Goal: Task Accomplishment & Management: Manage account settings

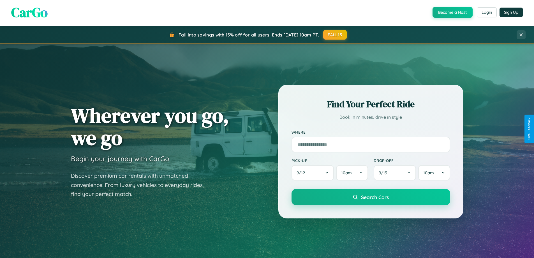
scroll to position [1079, 0]
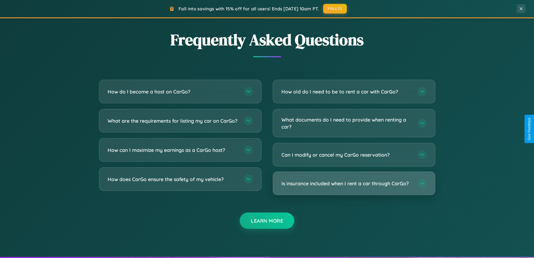
click at [354, 183] on h3 "Is insurance included when I rent a car through CarGo?" at bounding box center [347, 183] width 131 height 7
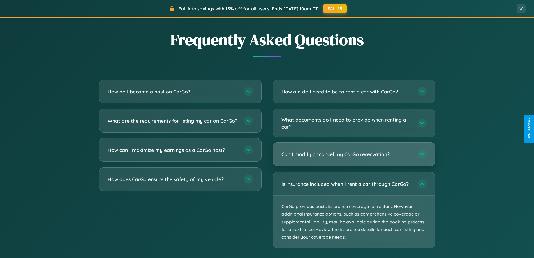
click at [354, 154] on h3 "Can I modify or cancel my CarGo reservation?" at bounding box center [347, 154] width 131 height 7
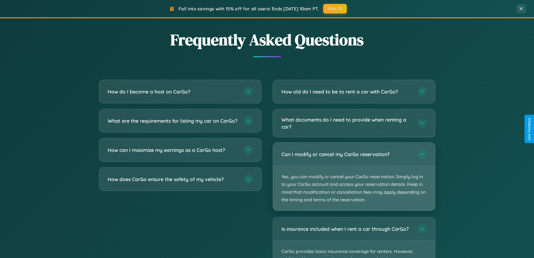
click at [354, 176] on p "Yes, you can modify or cancel your CarGo reservation. Simply log in to your Car…" at bounding box center [354, 188] width 162 height 45
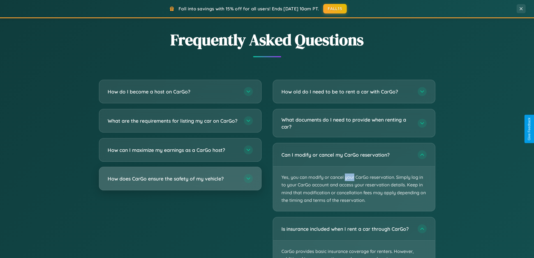
click at [180, 182] on h3 "How does CarGo ensure the safety of my vehicle?" at bounding box center [173, 178] width 131 height 7
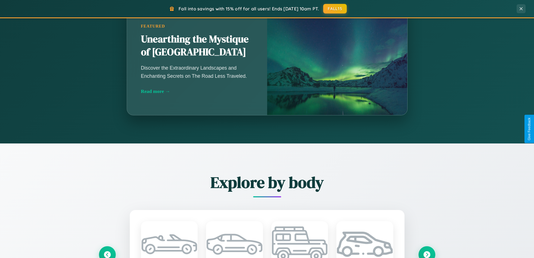
scroll to position [386, 0]
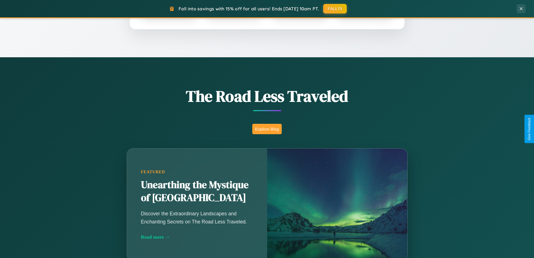
click at [267, 129] on button "Explore Blog" at bounding box center [266, 129] width 29 height 10
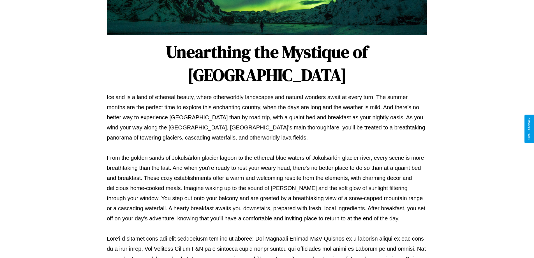
scroll to position [181, 0]
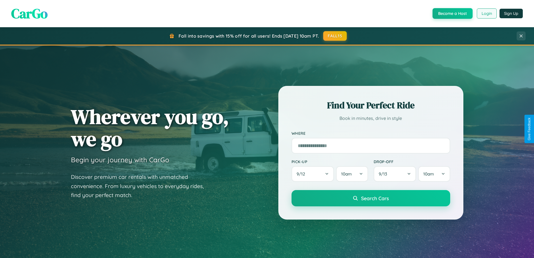
click at [487, 13] on button "Login" at bounding box center [487, 13] width 20 height 10
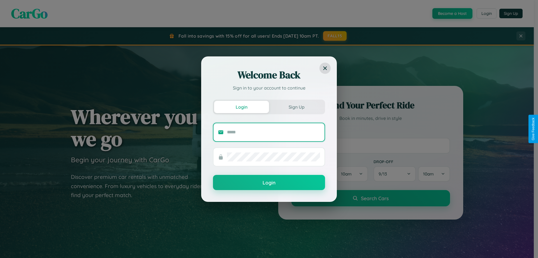
click at [274, 132] on input "text" at bounding box center [273, 132] width 93 height 9
type input "**********"
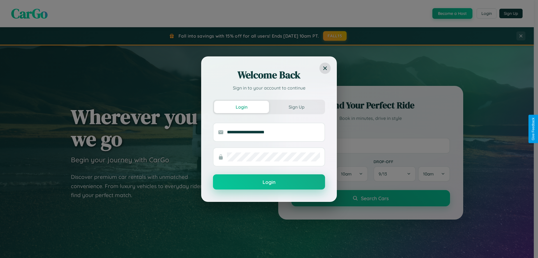
click at [269, 182] on button "Login" at bounding box center [269, 181] width 112 height 15
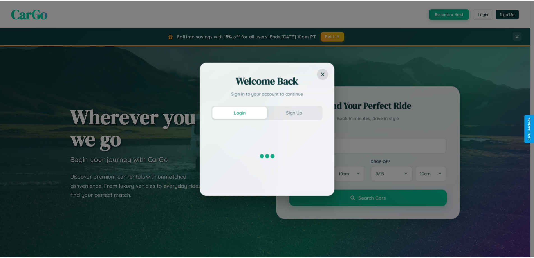
scroll to position [242, 0]
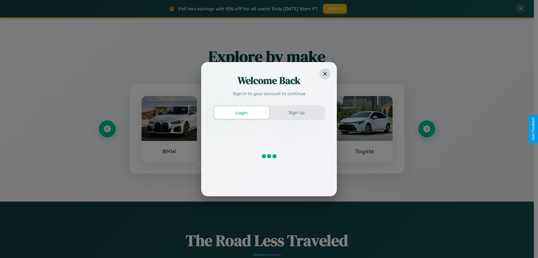
click at [365, 129] on div "Welcome Back Sign in to your account to continue Login Sign Up" at bounding box center [269, 129] width 538 height 258
